Goal: Task Accomplishment & Management: Manage account settings

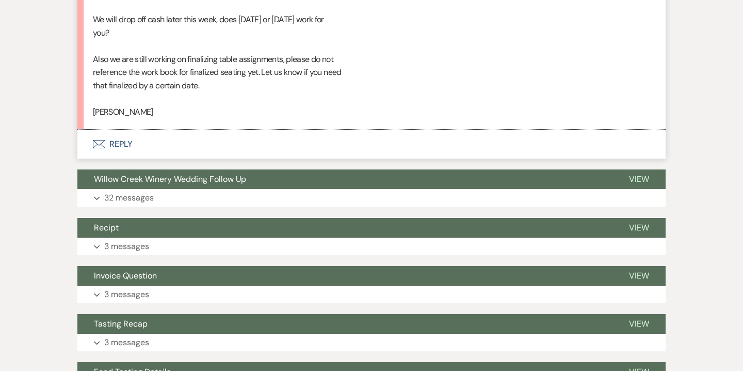
scroll to position [1119, 0]
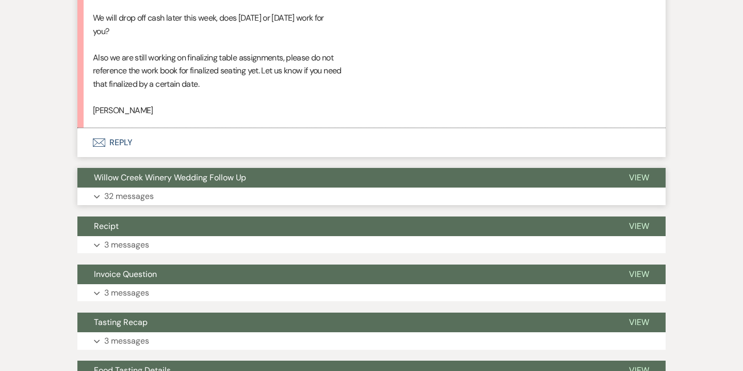
click at [400, 198] on button "Expand 32 messages" at bounding box center [371, 196] width 588 height 18
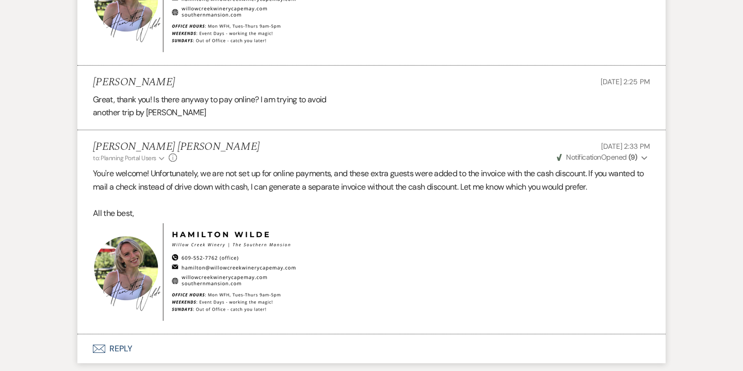
scroll to position [7811, 0]
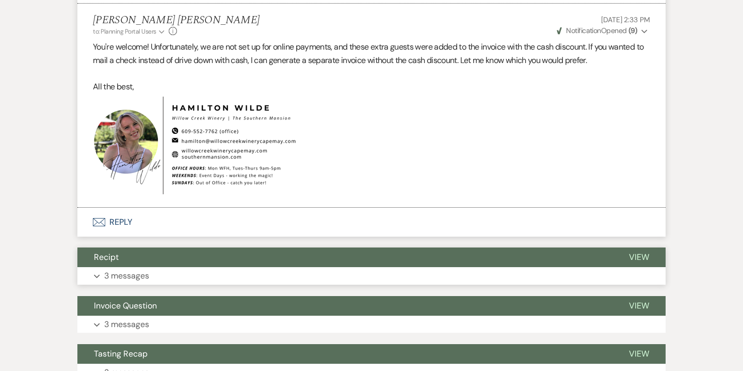
click at [296, 268] on button "Expand 3 messages" at bounding box center [371, 276] width 588 height 18
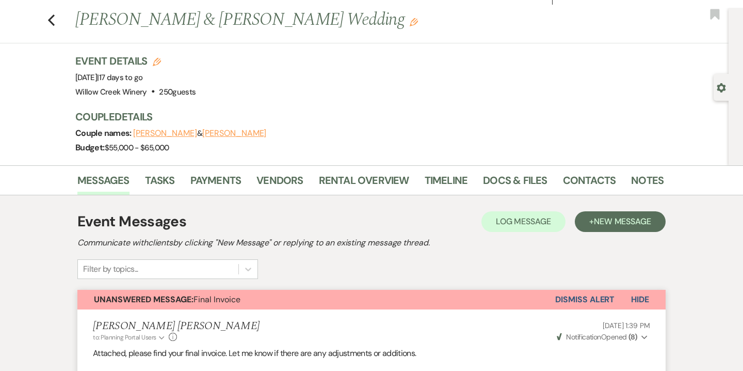
scroll to position [0, 0]
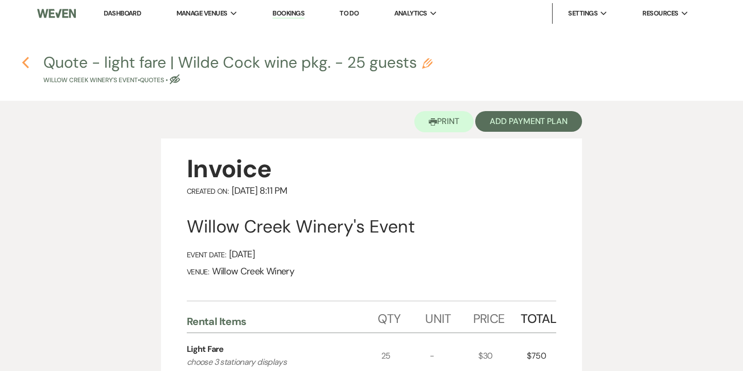
click at [24, 62] on use "button" at bounding box center [25, 62] width 7 height 11
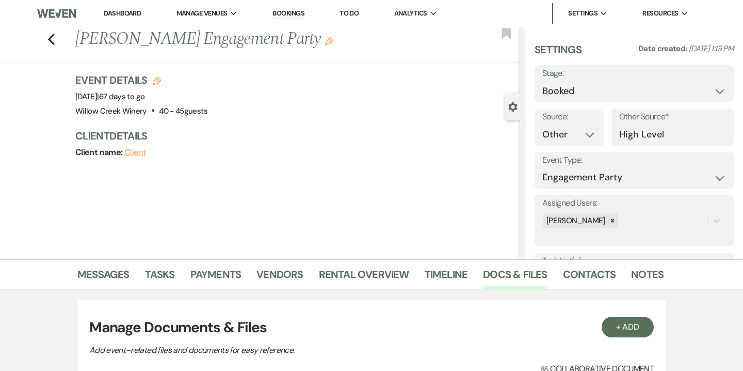
select select "14"
select select "10"
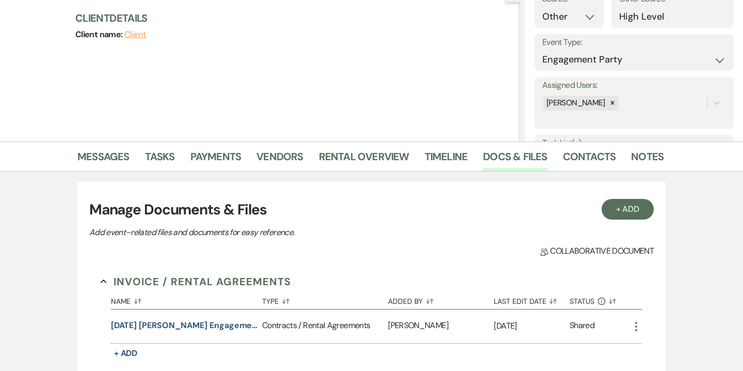
scroll to position [109, 0]
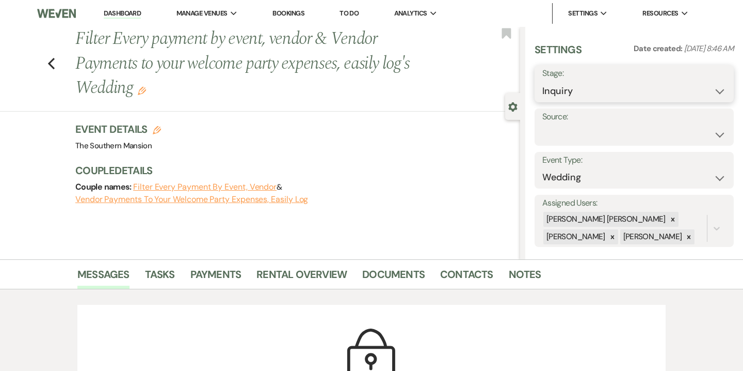
click at [595, 91] on select "Inquiry Follow Up Tour Requested Tour Confirmed Toured Proposal Sent Booked Lost" at bounding box center [635, 91] width 184 height 20
select select "8"
click at [543, 81] on select "Inquiry Follow Up Tour Requested Tour Confirmed Toured Proposal Sent Booked Lost" at bounding box center [635, 91] width 184 height 20
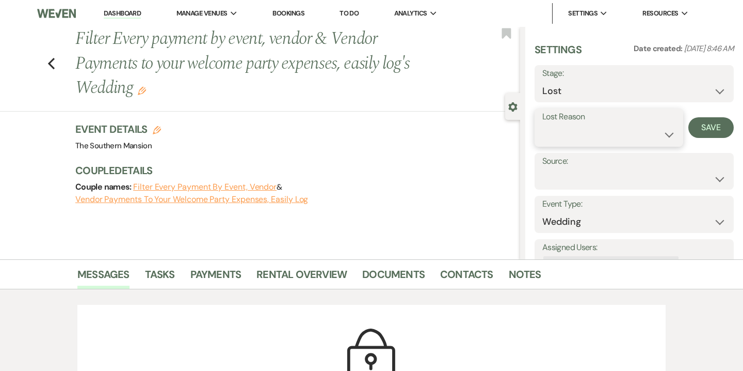
click at [569, 133] on select "Booked Elsewhere Budget Date Unavailable No Response Not a Good Match Capacity …" at bounding box center [609, 134] width 133 height 20
select select "3"
click at [543, 124] on select "Booked Elsewhere Budget Date Unavailable No Response Not a Good Match Capacity …" at bounding box center [609, 134] width 133 height 20
click at [701, 123] on button "Save" at bounding box center [711, 127] width 45 height 21
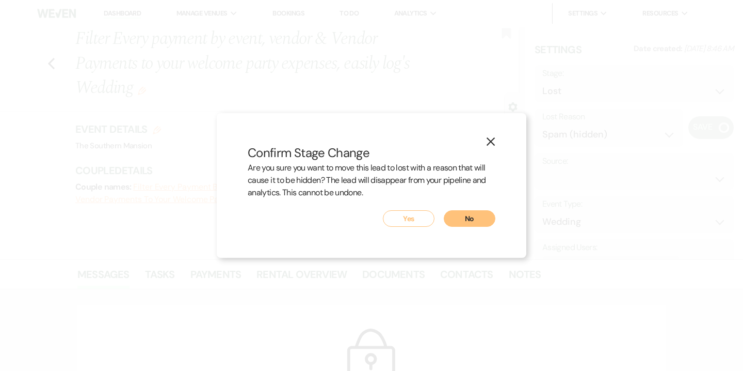
click at [412, 219] on button "Yes" at bounding box center [409, 218] width 52 height 17
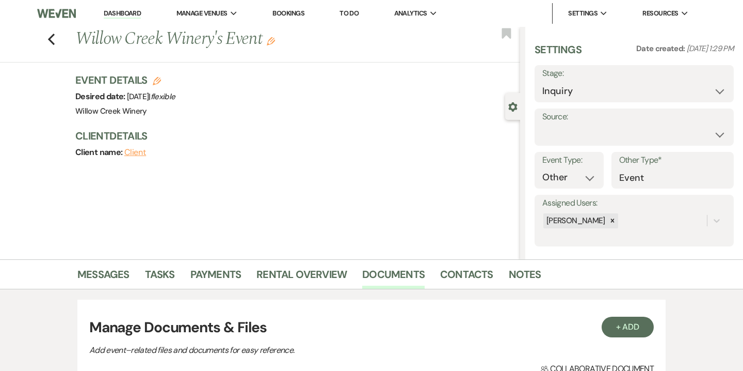
click at [156, 81] on icon "Edit" at bounding box center [157, 81] width 8 height 8
select select "531"
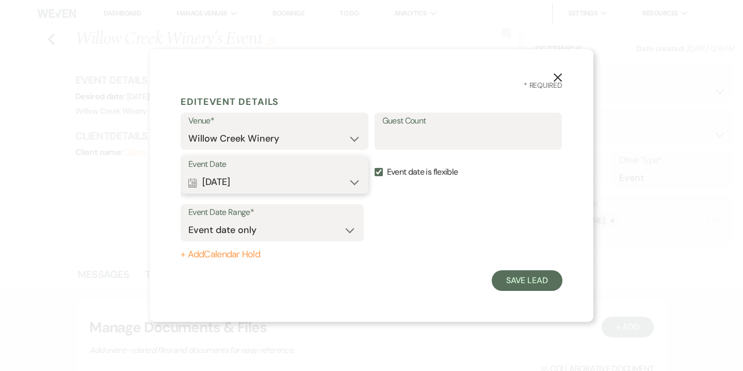
click at [229, 186] on button "Calendar Oct 14, 2027 Expand" at bounding box center [274, 182] width 172 height 21
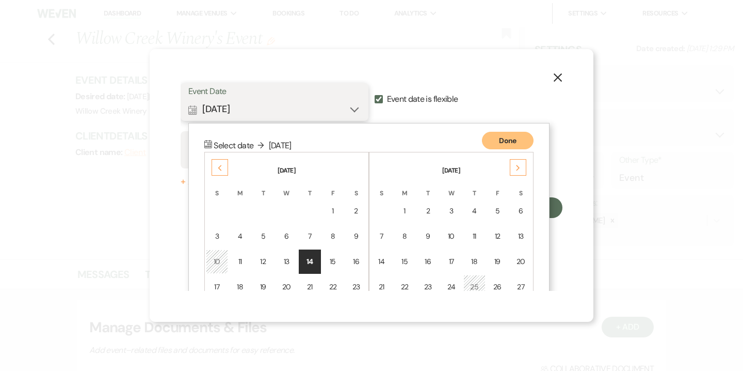
scroll to position [132, 0]
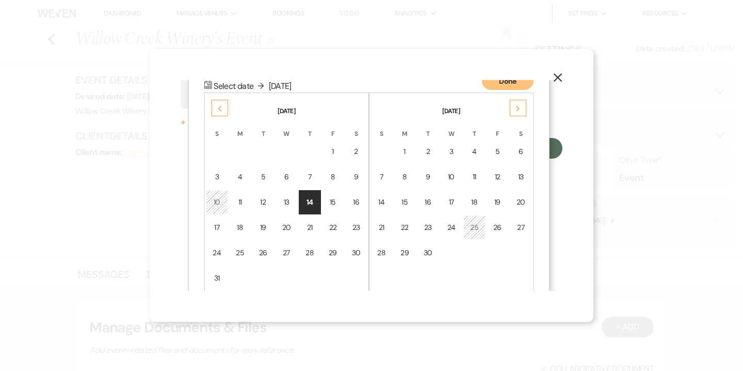
click at [220, 102] on div "Previous" at bounding box center [220, 108] width 17 height 17
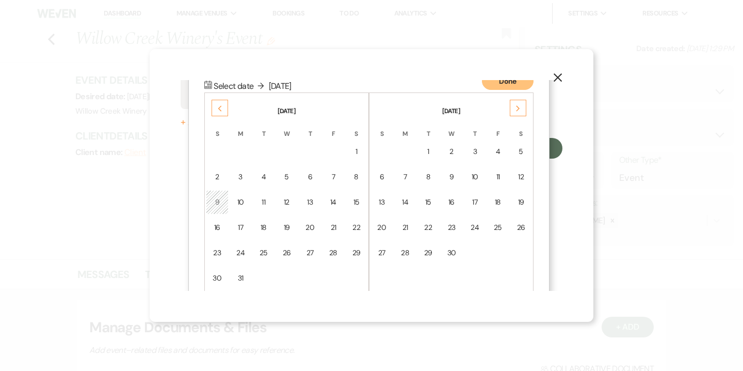
click at [220, 102] on div "Previous" at bounding box center [220, 108] width 17 height 17
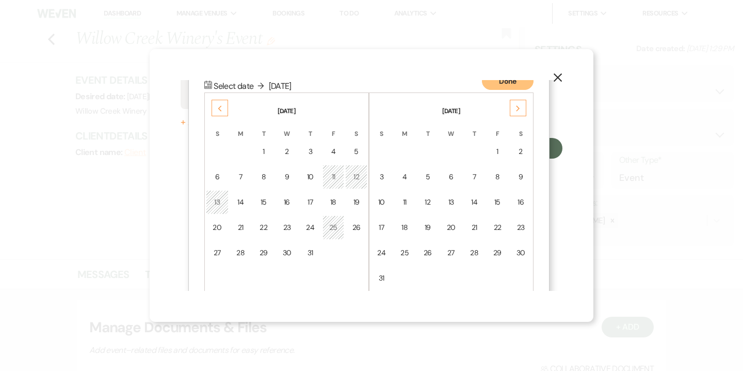
click at [220, 102] on div "Previous" at bounding box center [220, 108] width 17 height 17
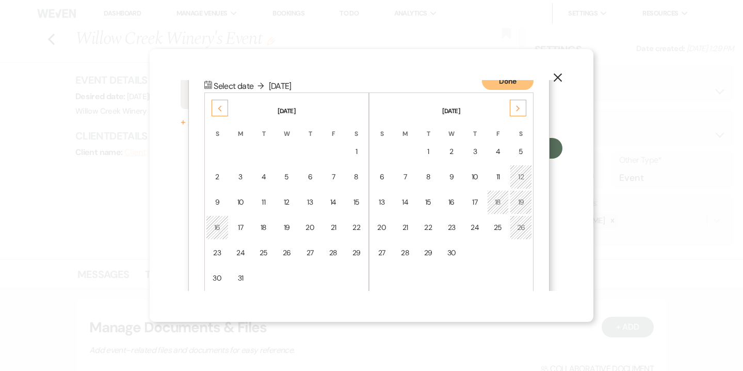
click at [521, 106] on div "Next" at bounding box center [518, 108] width 17 height 17
click at [221, 103] on div "Previous" at bounding box center [220, 108] width 17 height 17
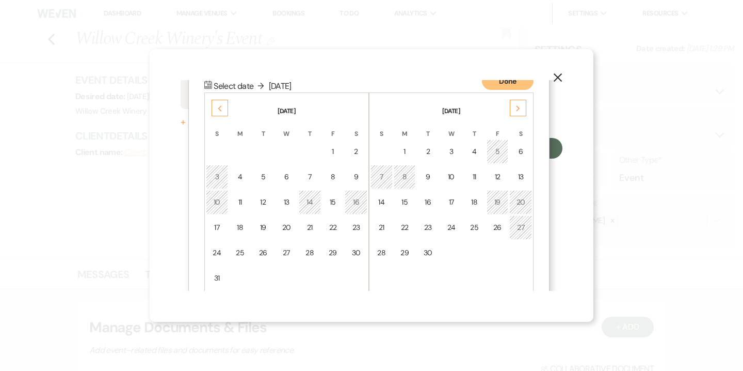
click at [221, 103] on div "Previous" at bounding box center [220, 108] width 17 height 17
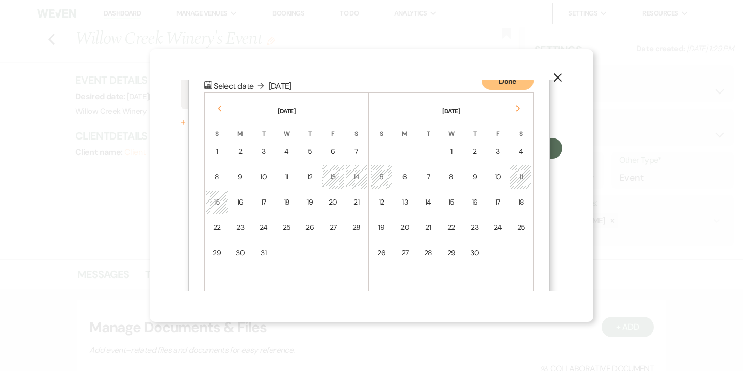
click at [221, 103] on div "Previous" at bounding box center [220, 108] width 17 height 17
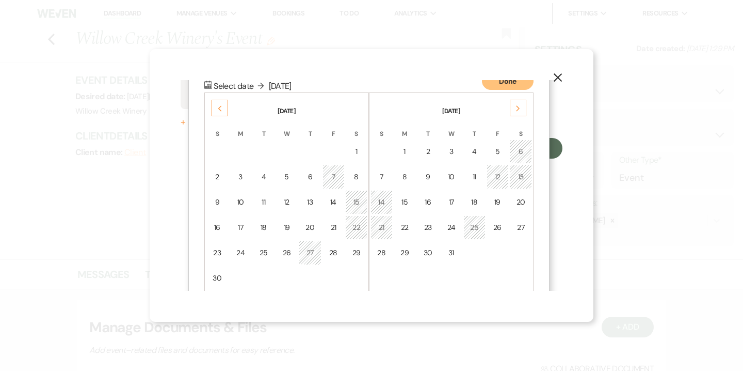
click at [221, 104] on div "Previous" at bounding box center [220, 108] width 17 height 17
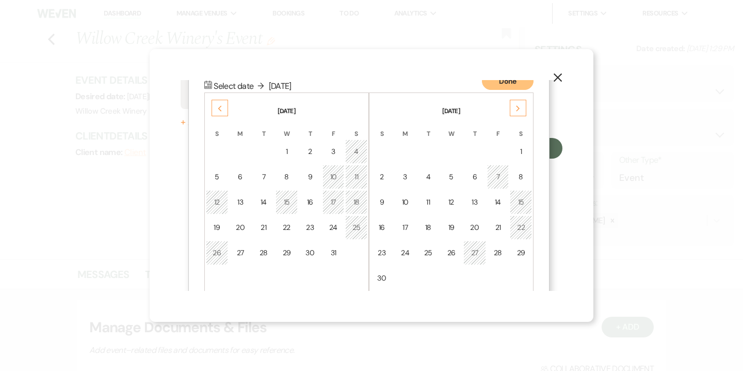
click at [354, 231] on div "25" at bounding box center [356, 227] width 9 height 11
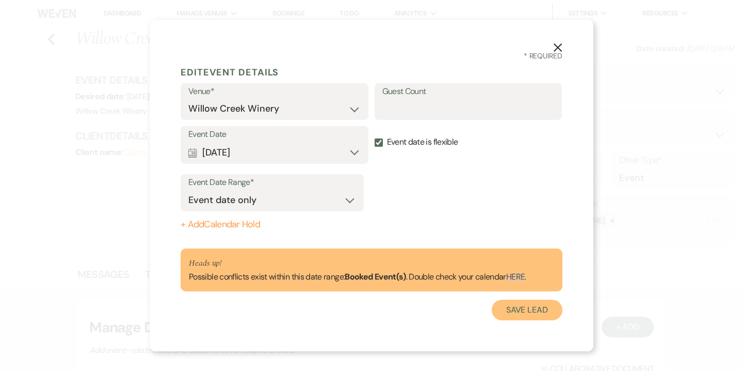
click at [539, 310] on button "Save Lead" at bounding box center [527, 309] width 71 height 21
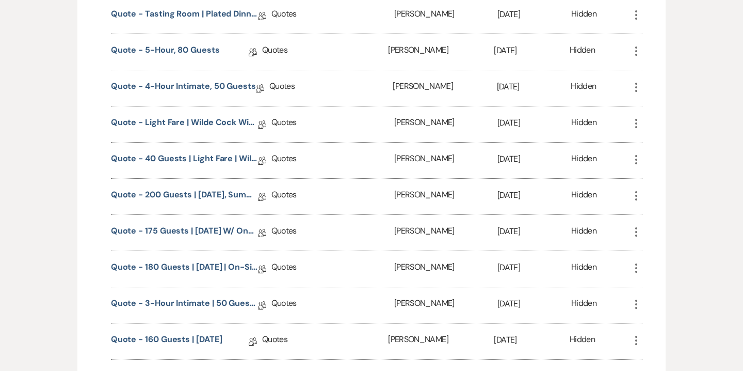
scroll to position [610, 0]
click at [217, 125] on link "Quote - light fare | wilde cock wine | vineyard bar - 50 guests" at bounding box center [184, 124] width 147 height 16
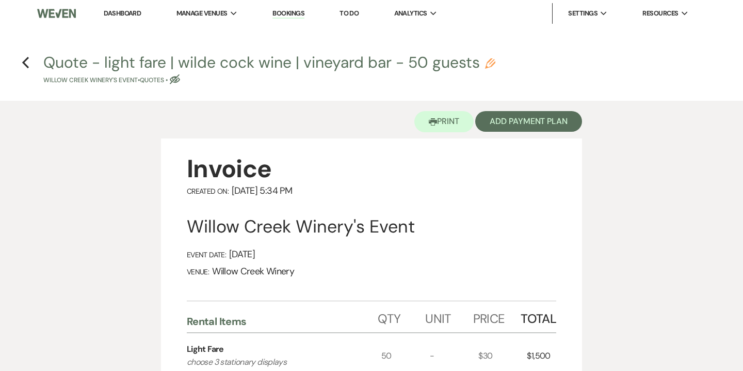
click at [29, 62] on h4 "Previous Quote - light fare | wilde cock wine | vineyard bar - 50 guests Pencil…" at bounding box center [371, 69] width 743 height 34
click at [27, 62] on icon "Previous" at bounding box center [26, 62] width 8 height 12
select select "13"
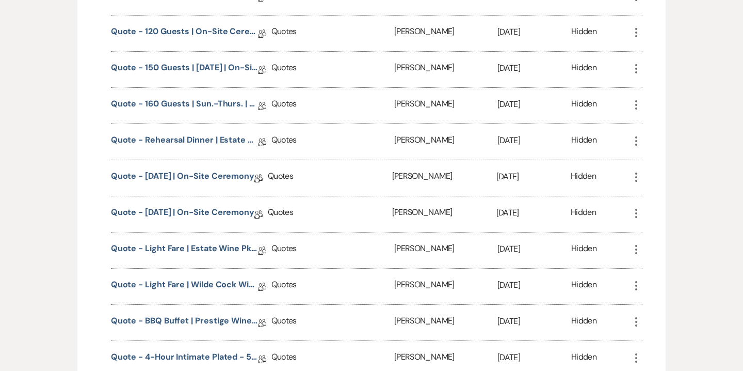
scroll to position [1425, 0]
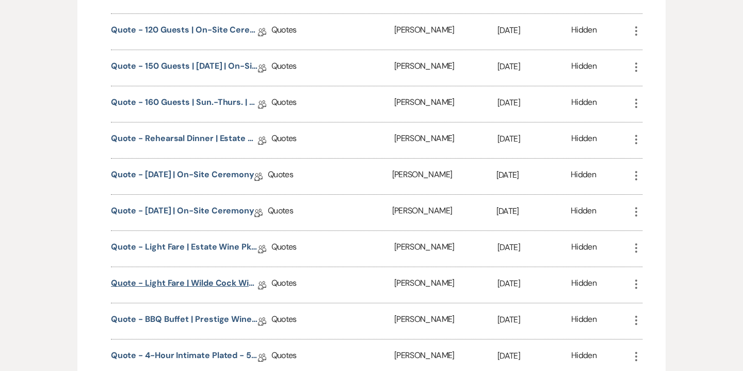
click at [228, 277] on link "Quote - light fare | Wilde Cock wine pkg. - 25 guests" at bounding box center [184, 285] width 147 height 16
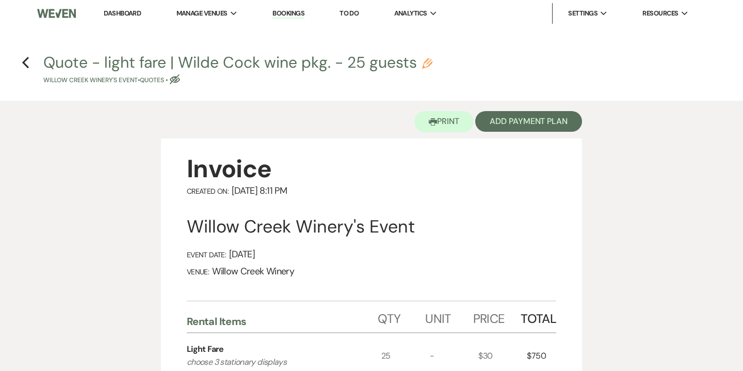
click at [423, 65] on icon "Pencil" at bounding box center [427, 63] width 10 height 10
select select "8"
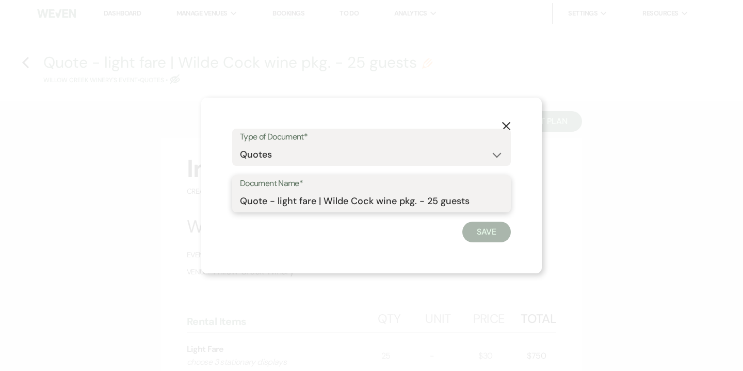
click at [379, 199] on input "Quote - light fare | Wilde Cock wine pkg. - 25 guests" at bounding box center [371, 201] width 263 height 20
click at [504, 124] on use "button" at bounding box center [506, 126] width 8 height 8
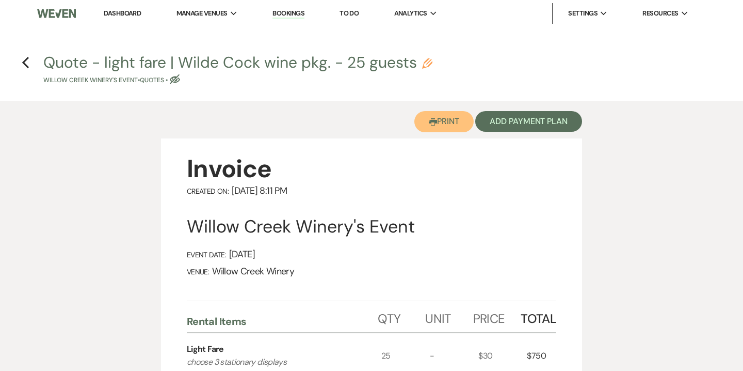
click at [455, 120] on button "Printer Print" at bounding box center [443, 121] width 59 height 21
click at [24, 62] on use "button" at bounding box center [25, 62] width 7 height 11
select select "13"
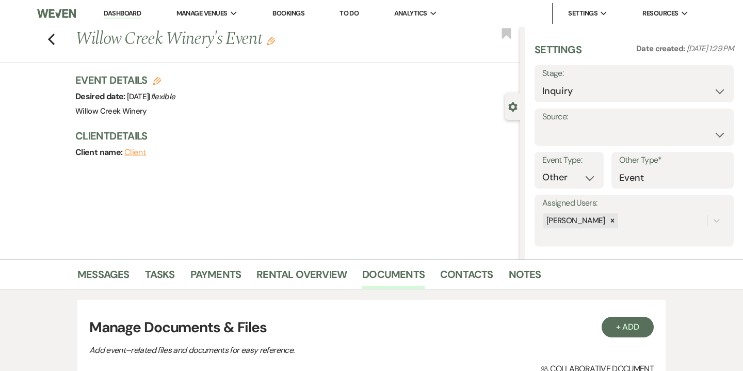
scroll to position [1425, 0]
